Goal: Information Seeking & Learning: Understand process/instructions

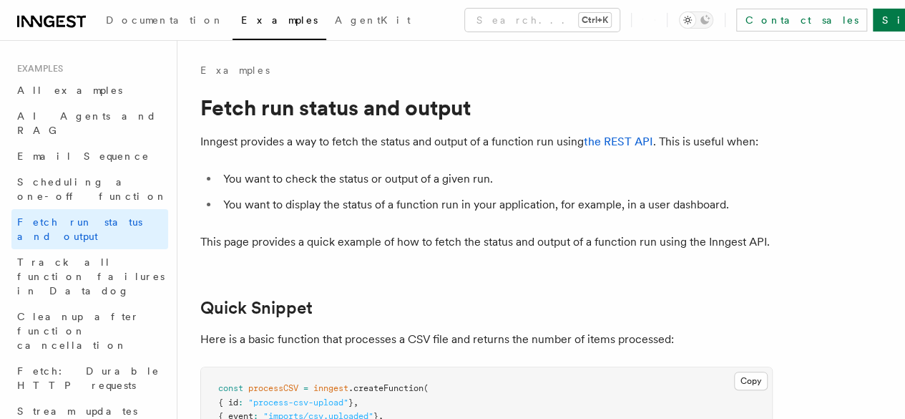
drag, startPoint x: 513, startPoint y: 114, endPoint x: 548, endPoint y: 115, distance: 35.1
click at [548, 115] on h1 "Fetch run status and output" at bounding box center [486, 107] width 573 height 26
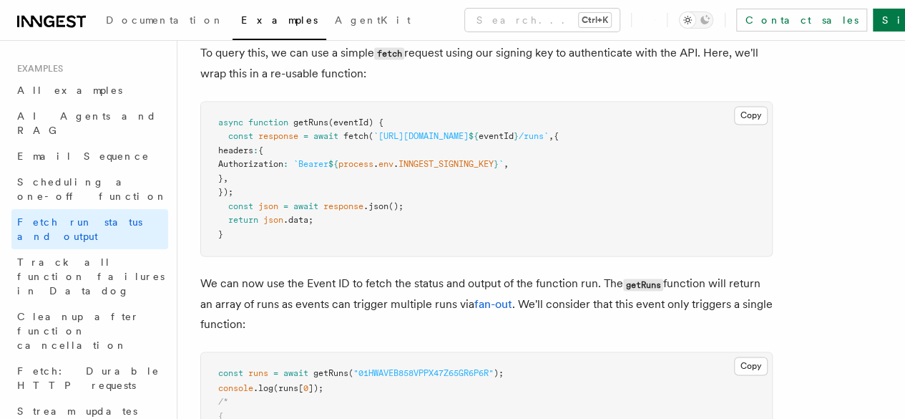
scroll to position [978, 0]
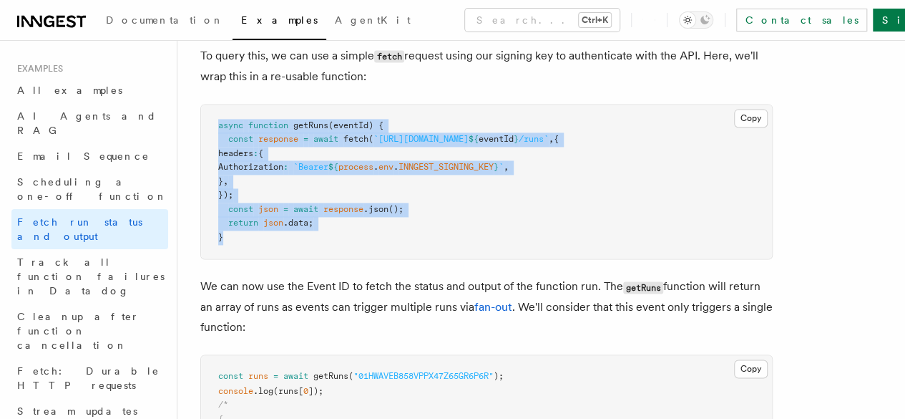
drag, startPoint x: 219, startPoint y: 183, endPoint x: 357, endPoint y: 293, distance: 177.2
click at [357, 259] on pre "async function getRuns (eventId) { const response = await fetch ( `https://api.…" at bounding box center [486, 182] width 571 height 155
copy code "async function getRuns (eventId) { const response = await fetch ( `https://api.…"
click at [454, 259] on pre "async function getRuns (eventId) { const response = await fetch ( `https://api.…" at bounding box center [486, 182] width 571 height 155
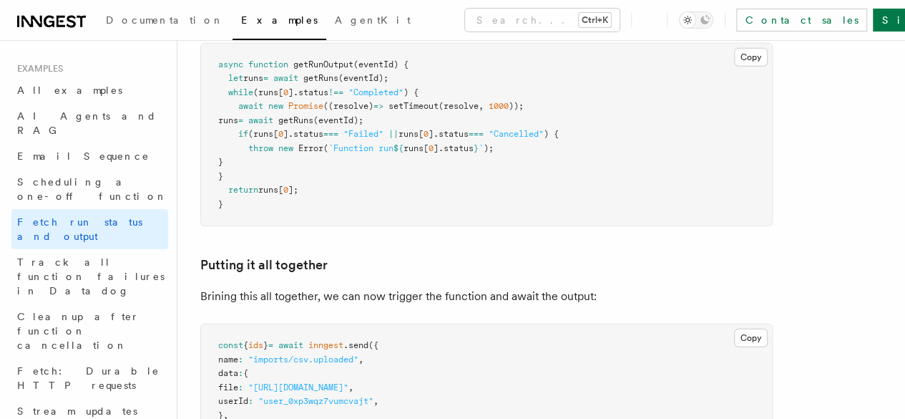
scroll to position [1658, 0]
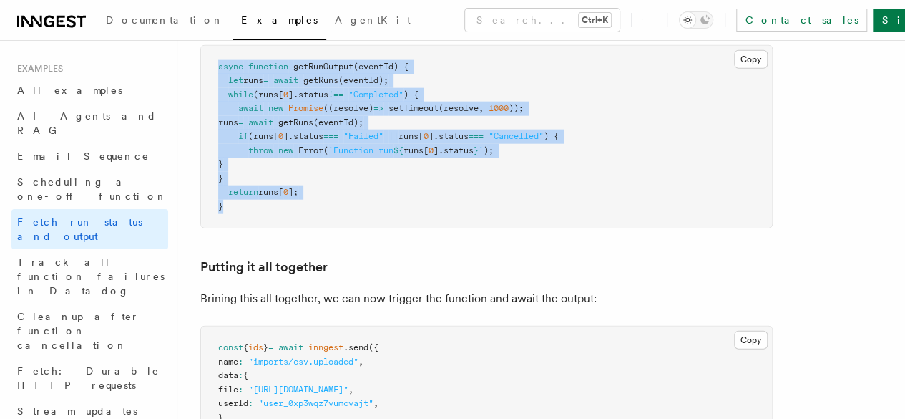
drag, startPoint x: 218, startPoint y: 124, endPoint x: 336, endPoint y: 264, distance: 183.8
click at [336, 228] on pre "async function getRunOutput (eventId) { let runs = await getRuns (eventId); whi…" at bounding box center [486, 137] width 571 height 183
copy code "async function getRunOutput (eventId) { let runs = await getRuns (eventId); whi…"
click at [404, 228] on pre "async function getRunOutput (eventId) { let runs = await getRuns (eventId); whi…" at bounding box center [486, 137] width 571 height 183
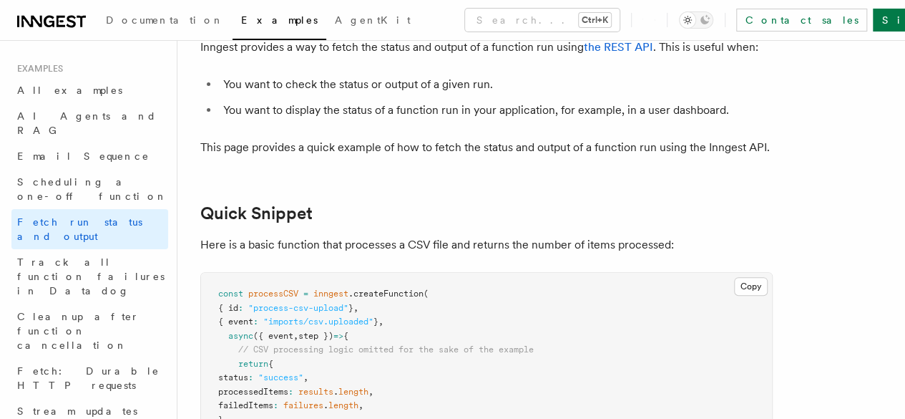
scroll to position [0, 0]
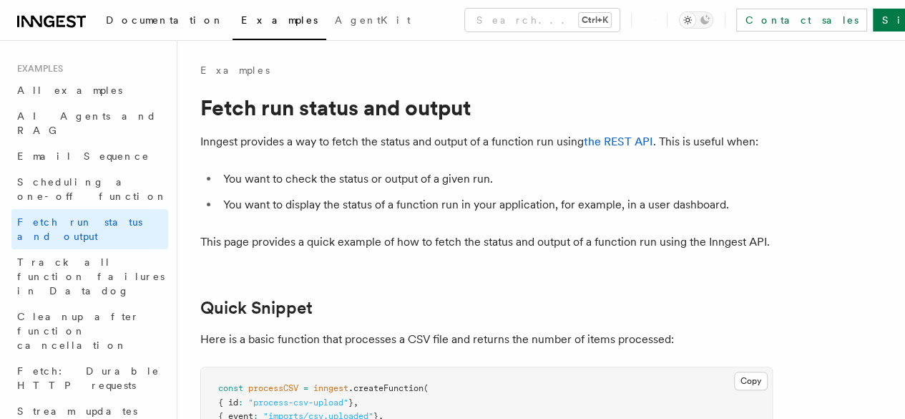
click at [155, 19] on span "Documentation" at bounding box center [165, 19] width 118 height 11
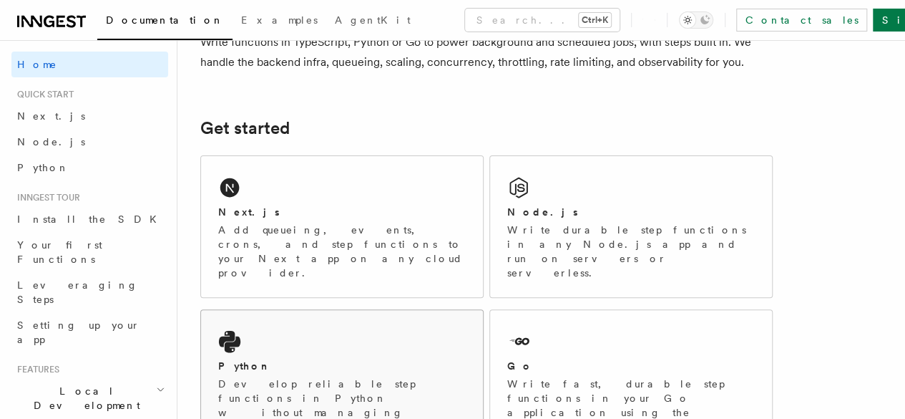
scroll to position [143, 0]
click at [350, 219] on div "Next.js" at bounding box center [342, 211] width 248 height 15
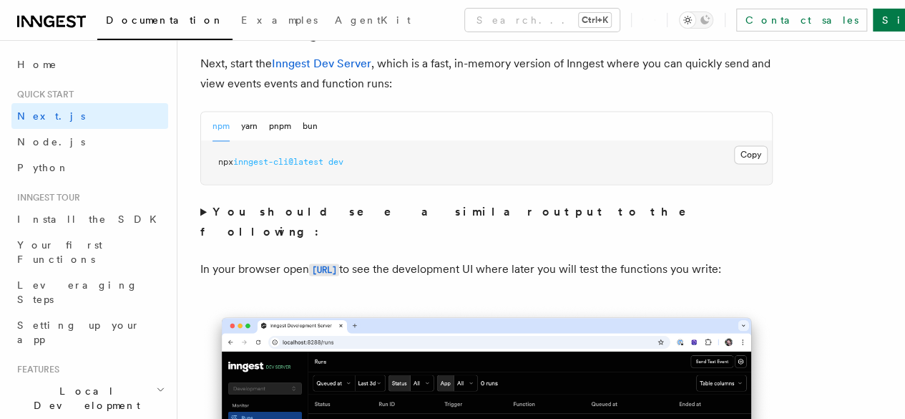
scroll to position [1038, 0]
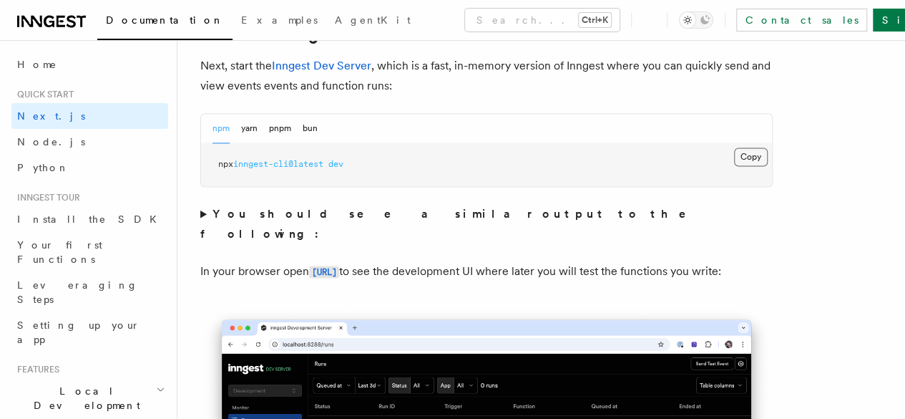
click at [734, 166] on button "Copy Copied" at bounding box center [751, 156] width 34 height 19
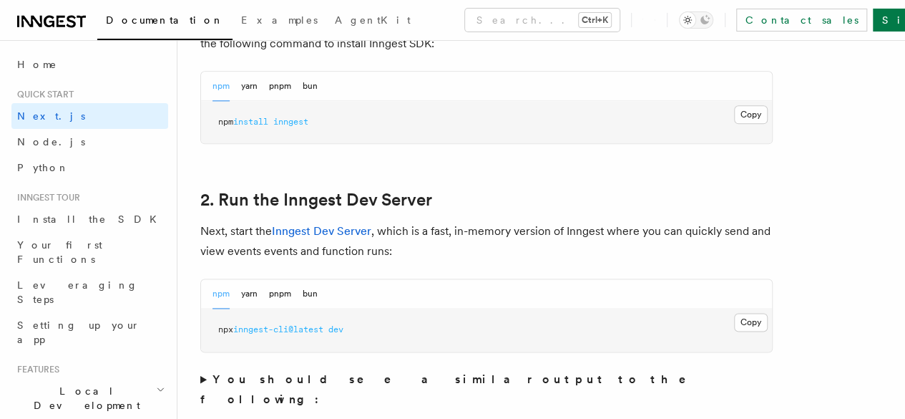
scroll to position [870, 0]
